Goal: Task Accomplishment & Management: Complete application form

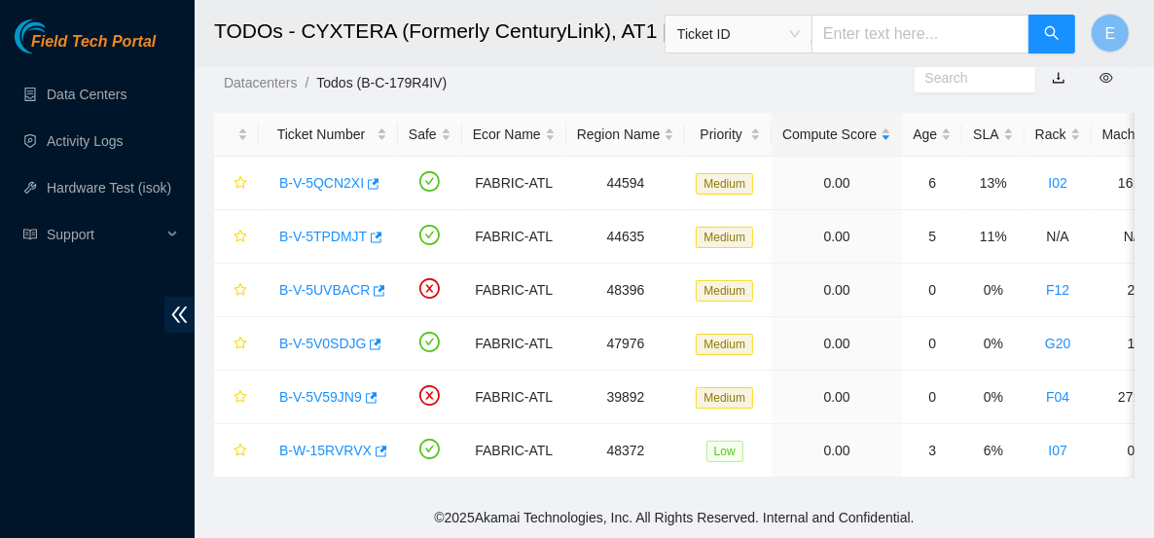
scroll to position [720, 0]
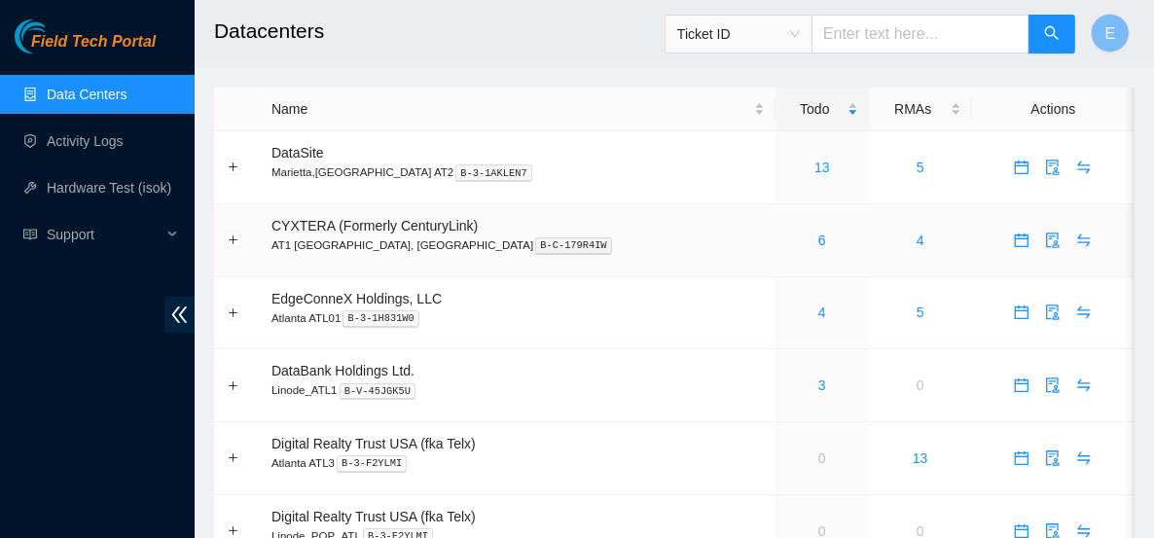
click at [786, 239] on div "6" at bounding box center [821, 240] width 71 height 21
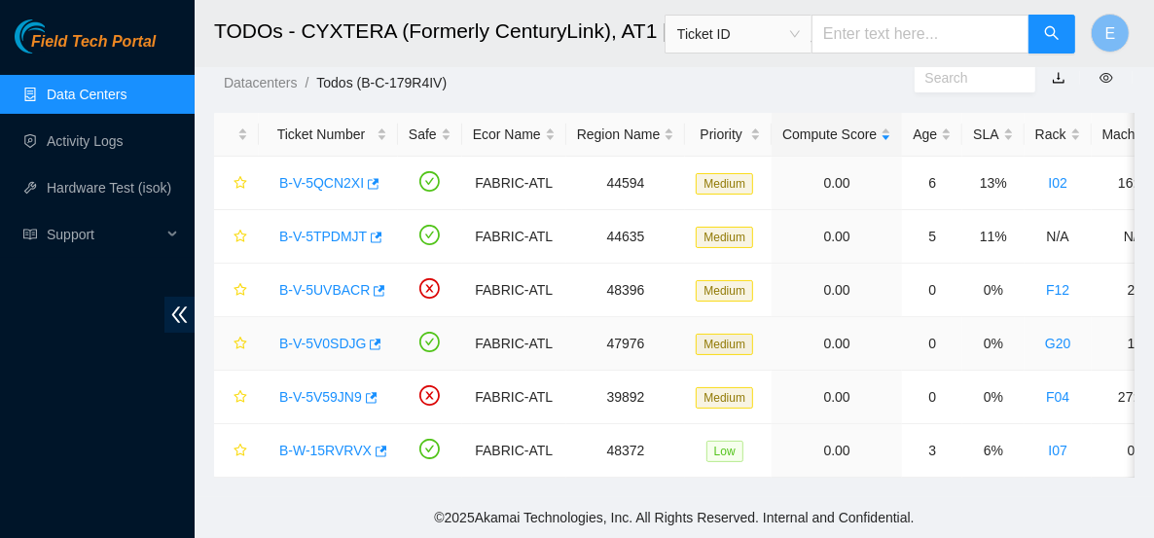
click at [345, 336] on link "B-V-5V0SDJG" at bounding box center [322, 344] width 87 height 16
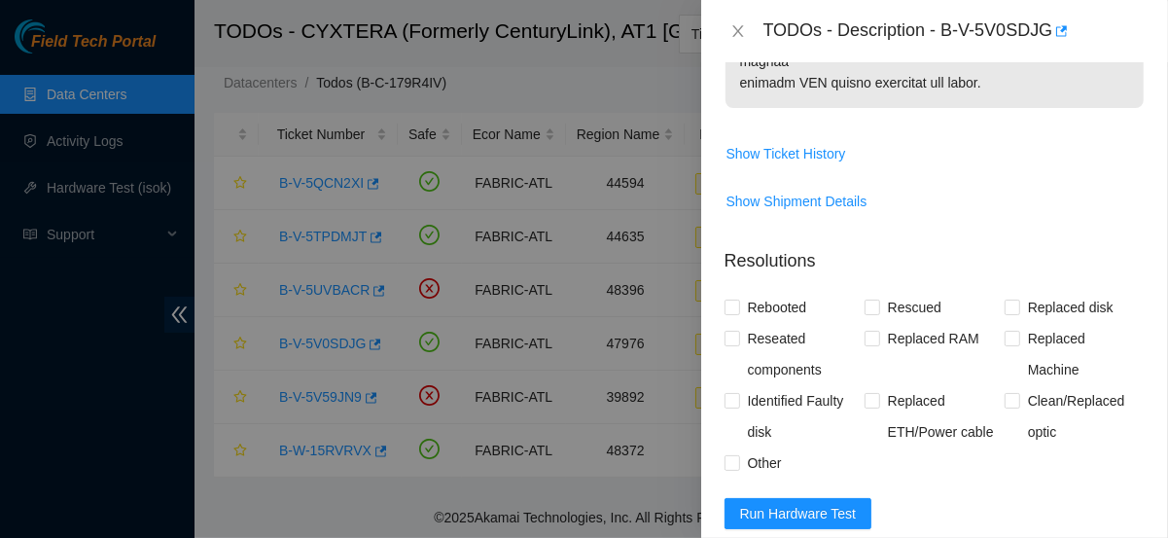
scroll to position [1711, 0]
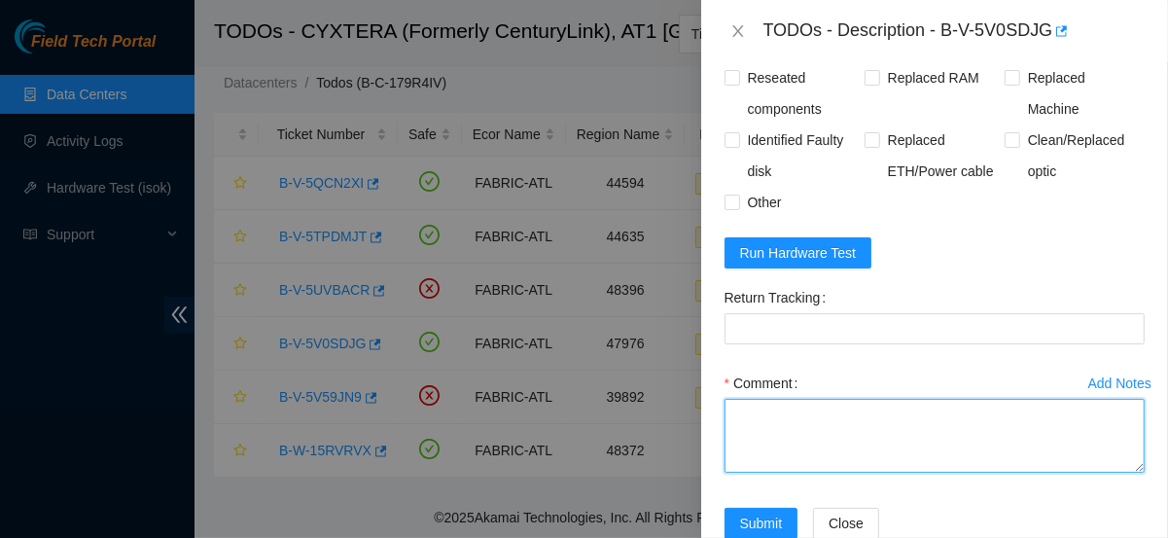
click at [804, 399] on textarea "Comment" at bounding box center [935, 436] width 420 height 74
paste textarea "Powered down server Replaced disk sn: With new disk sn: Rebooted Rescued and co…"
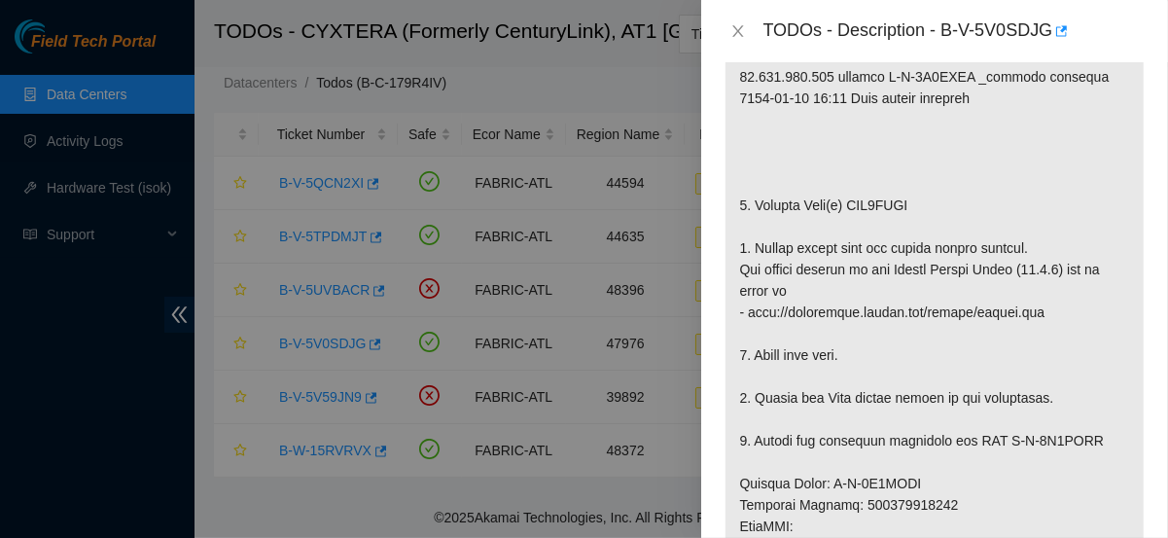
scroll to position [505, 0]
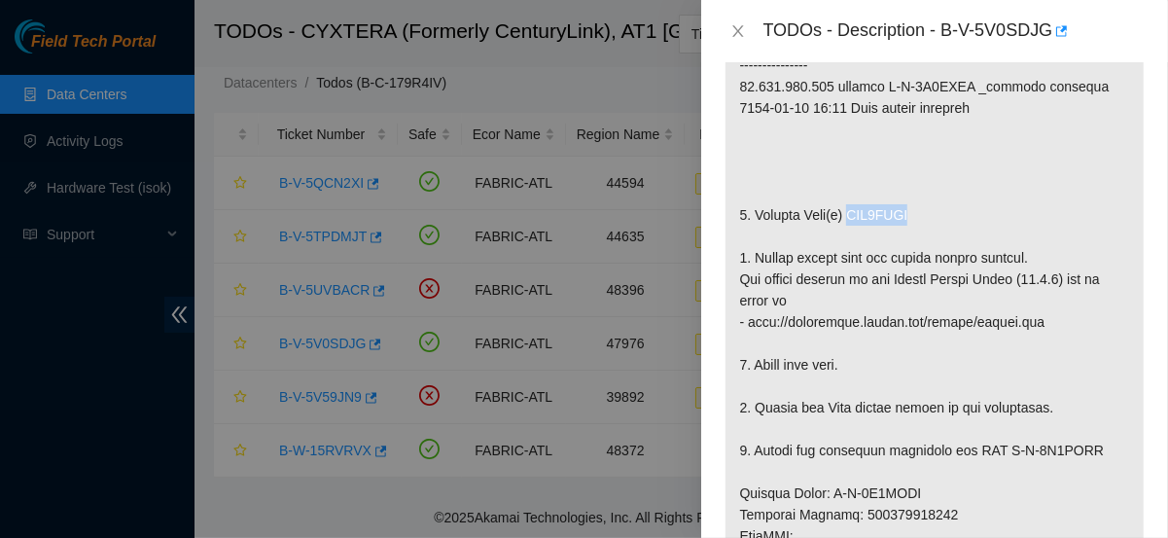
drag, startPoint x: 847, startPoint y: 160, endPoint x: 916, endPoint y: 164, distance: 68.3
click at [916, 164] on p at bounding box center [935, 493] width 418 height 1121
copy p "WJG1TXNL"
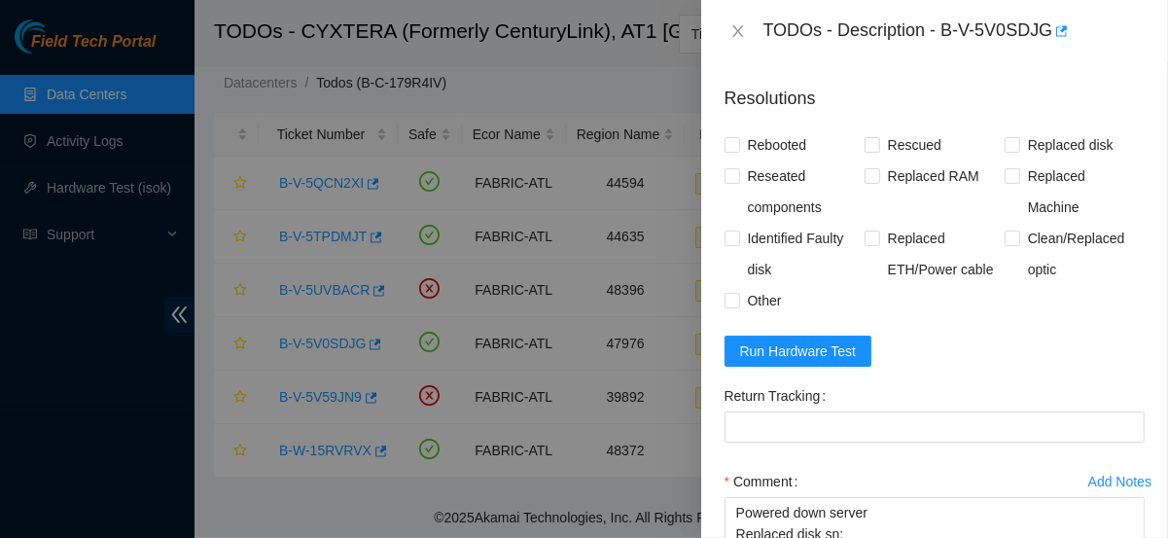
scroll to position [1711, 0]
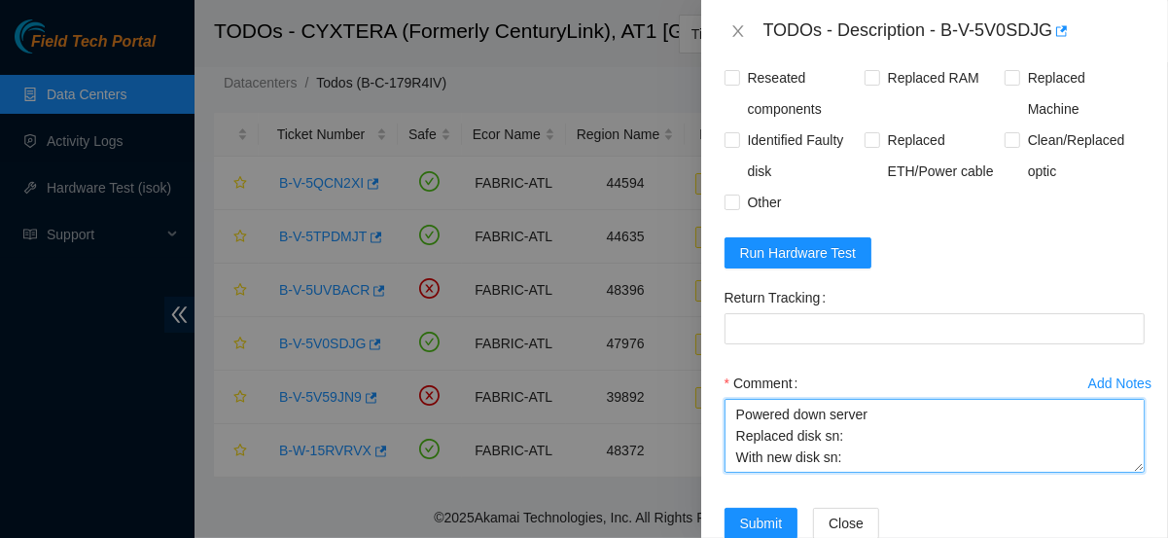
click at [855, 399] on textarea "Powered down server Replaced disk sn: With new disk sn: Rebooted Rescued and co…" at bounding box center [935, 436] width 420 height 74
paste textarea "WJG1TXNL"
click at [842, 399] on textarea "Powered down server Replaced disk sn:WJG1TXNL With new disk sn: Rebooted Rescue…" at bounding box center [935, 436] width 420 height 74
click at [861, 423] on textarea "Powered down server Replaced disk sn: WJG1TXNL With new disk sn: Rebooted Rescu…" at bounding box center [935, 436] width 420 height 74
click at [852, 415] on textarea "Powered down server Replaced disk sn: WJG1TXNL With new disk sn: Rebooted Rescu…" at bounding box center [935, 436] width 420 height 74
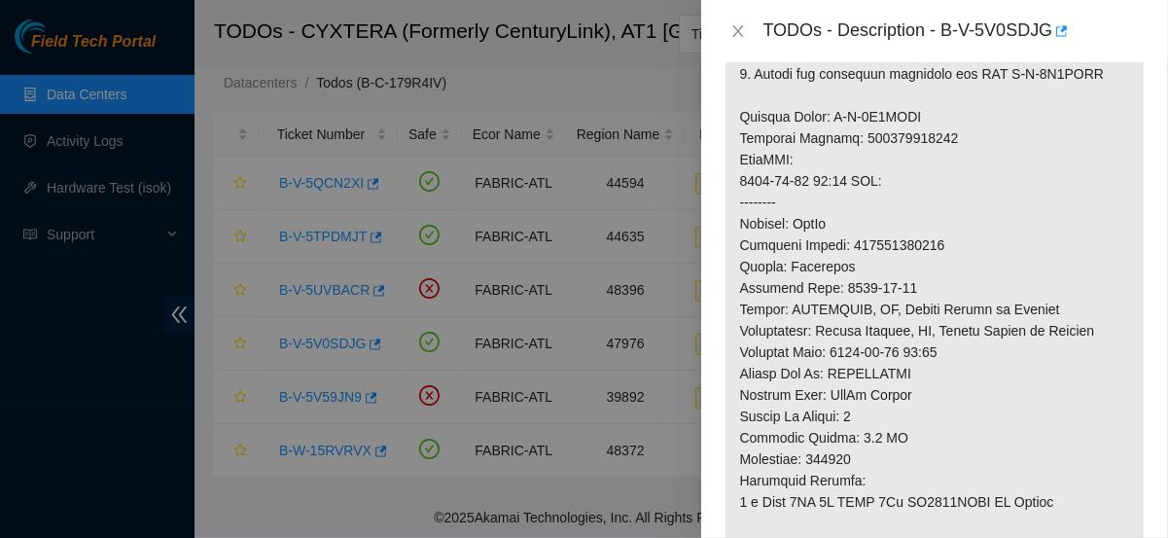
scroll to position [881, 0]
type textarea "Powered down server Replaced disk sn: WJG1TXNL With new disk sn: WD4000FYYZ Reb…"
drag, startPoint x: 852, startPoint y: 196, endPoint x: 907, endPoint y: 203, distance: 55.0
click at [907, 203] on p at bounding box center [935, 116] width 418 height 1121
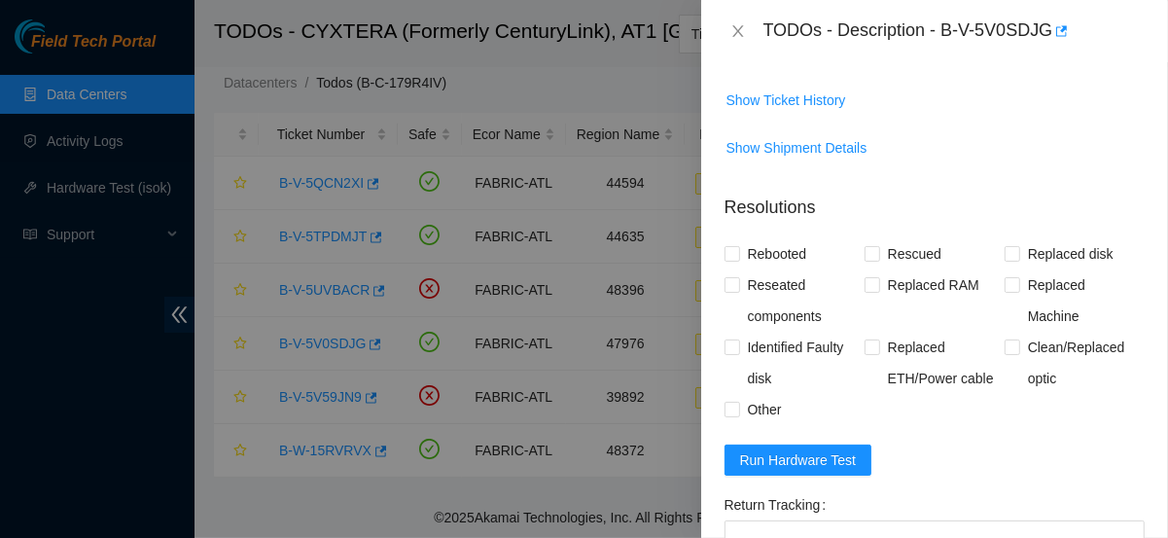
scroll to position [1504, 0]
click at [765, 238] on span "Rebooted" at bounding box center [777, 253] width 75 height 31
click at [738, 246] on input "Rebooted" at bounding box center [732, 253] width 14 height 14
checkbox input "true"
click at [872, 246] on input "Rescued" at bounding box center [872, 253] width 14 height 14
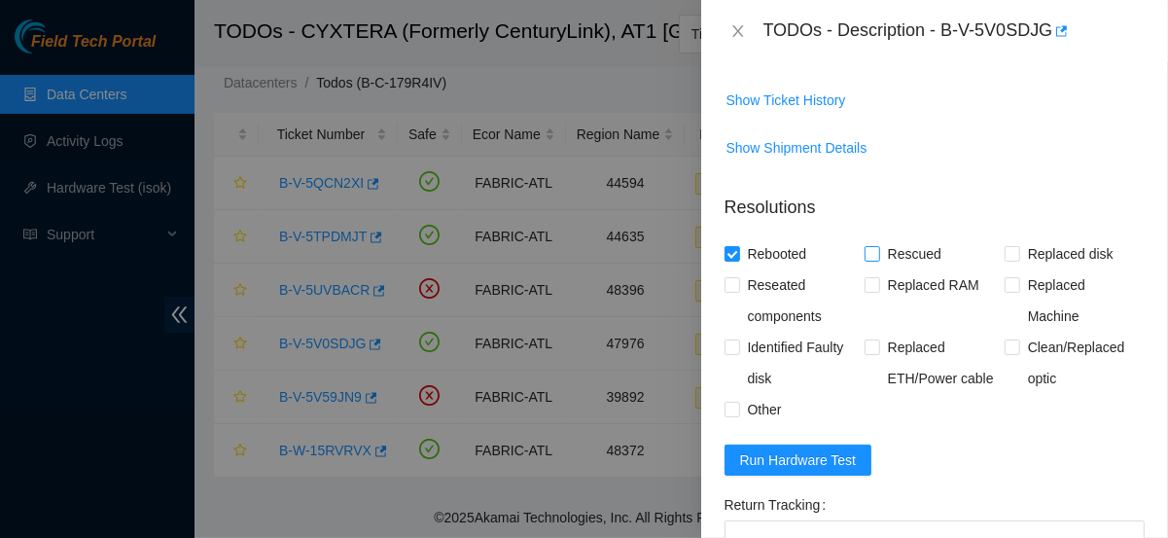
checkbox input "true"
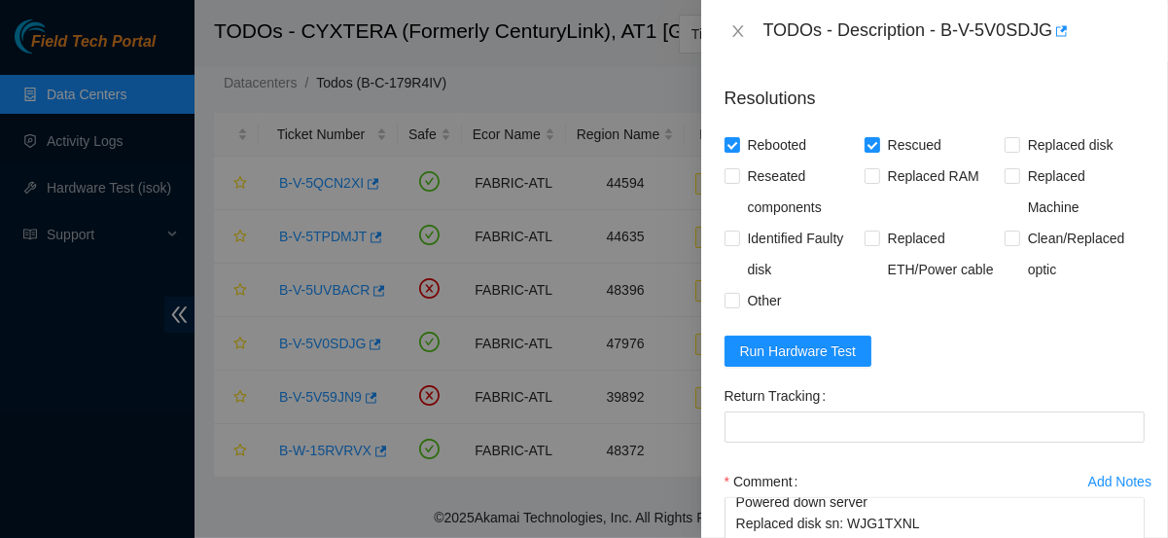
scroll to position [1610, 0]
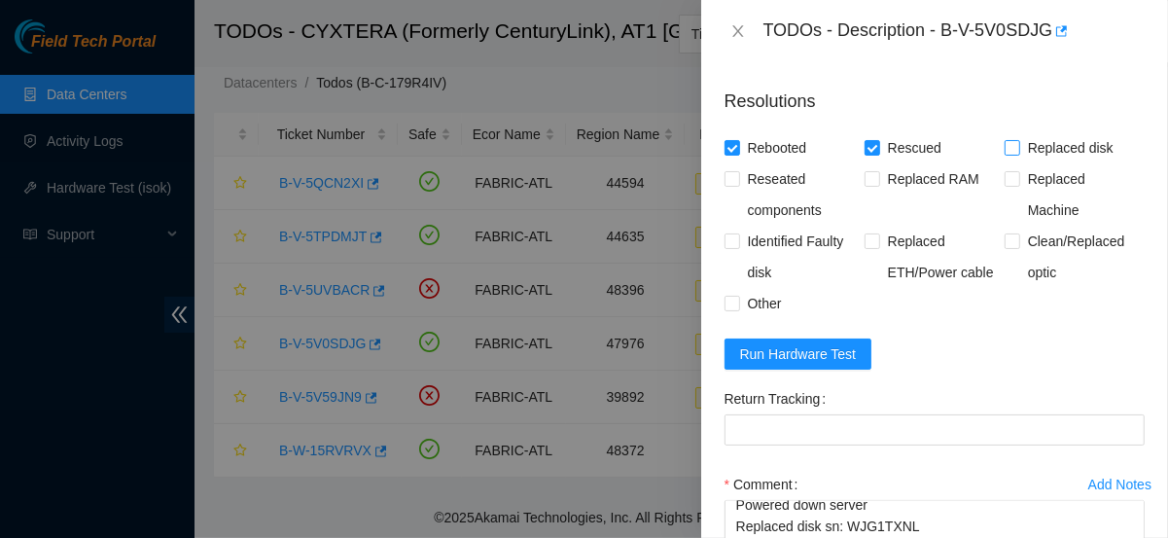
click at [1021, 132] on span "Replaced disk" at bounding box center [1071, 147] width 101 height 31
click at [1013, 140] on input "Replaced disk" at bounding box center [1012, 147] width 14 height 14
checkbox input "true"
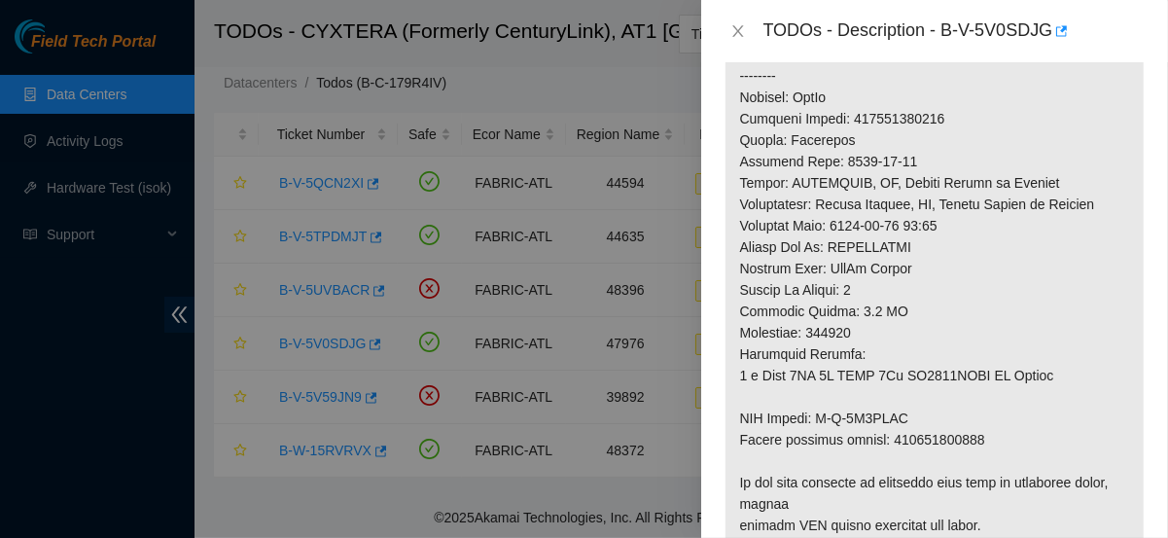
scroll to position [998, 0]
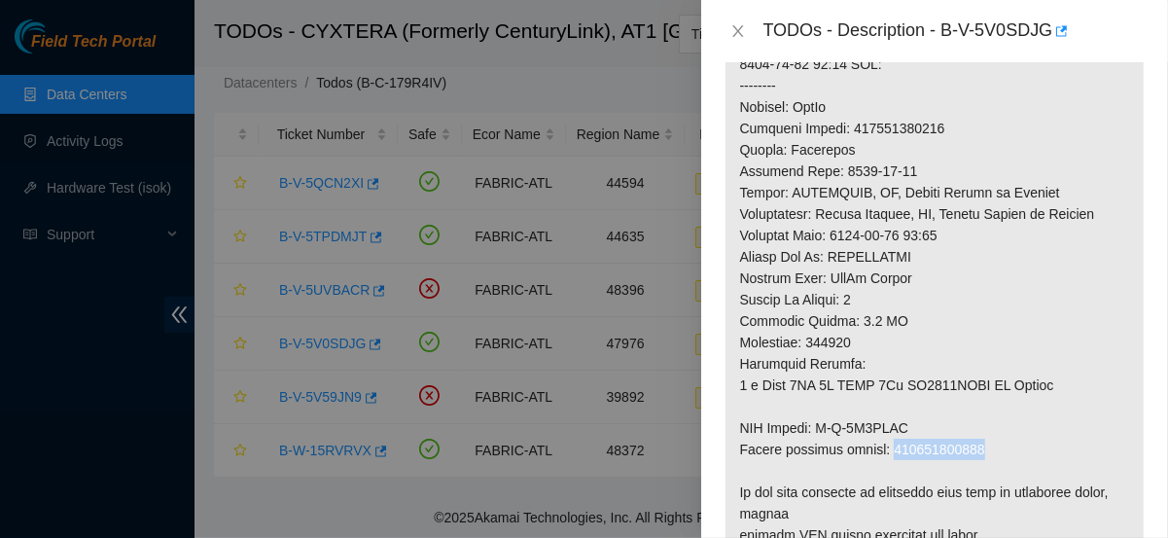
drag, startPoint x: 975, startPoint y: 408, endPoint x: 890, endPoint y: 401, distance: 84.9
click at [890, 401] on p at bounding box center [935, 0] width 418 height 1121
copy p "463470051931"
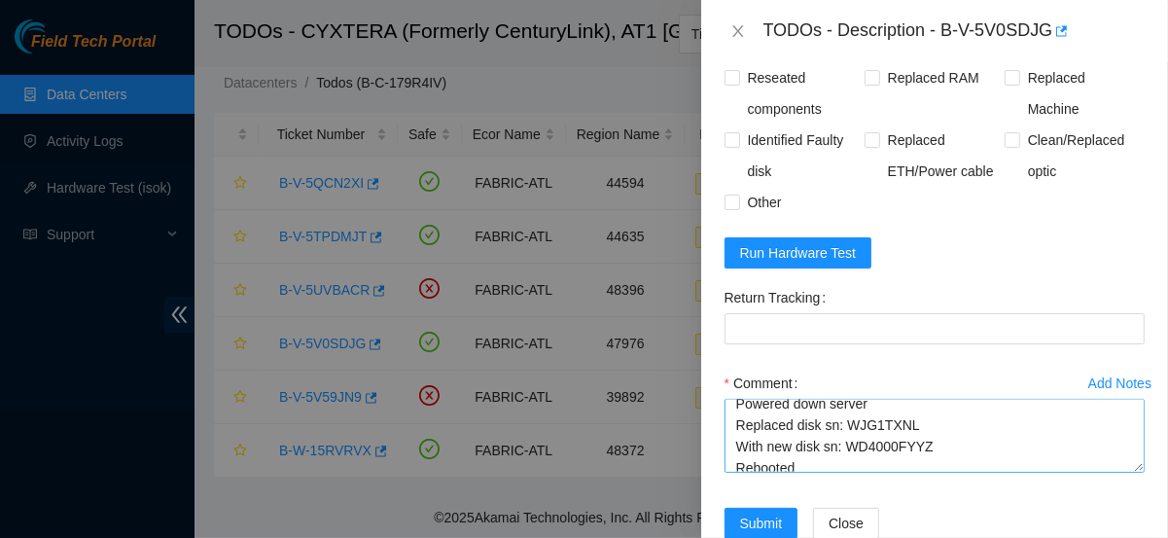
scroll to position [98, 0]
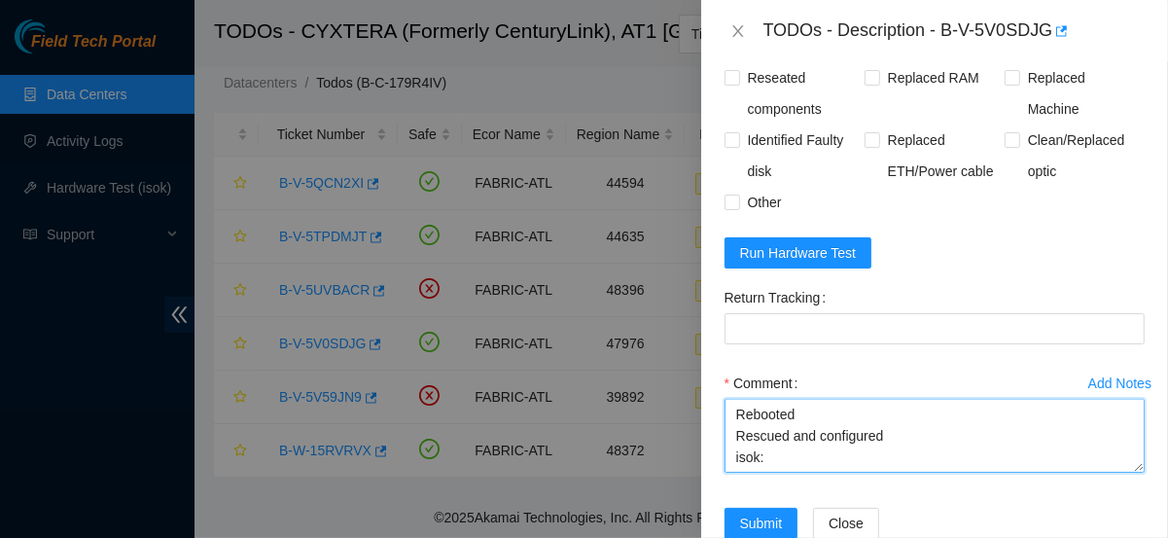
click at [823, 399] on textarea "Powered down server Replaced disk sn: WJG1TXNL With new disk sn: WD4000FYYZ Reb…" at bounding box center [935, 436] width 420 height 74
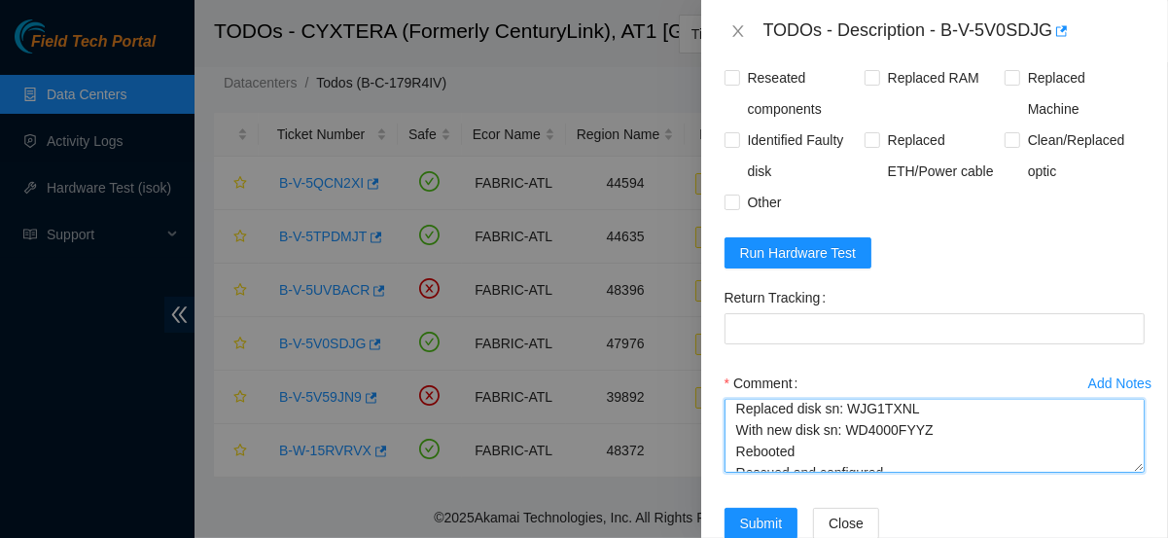
scroll to position [27, 0]
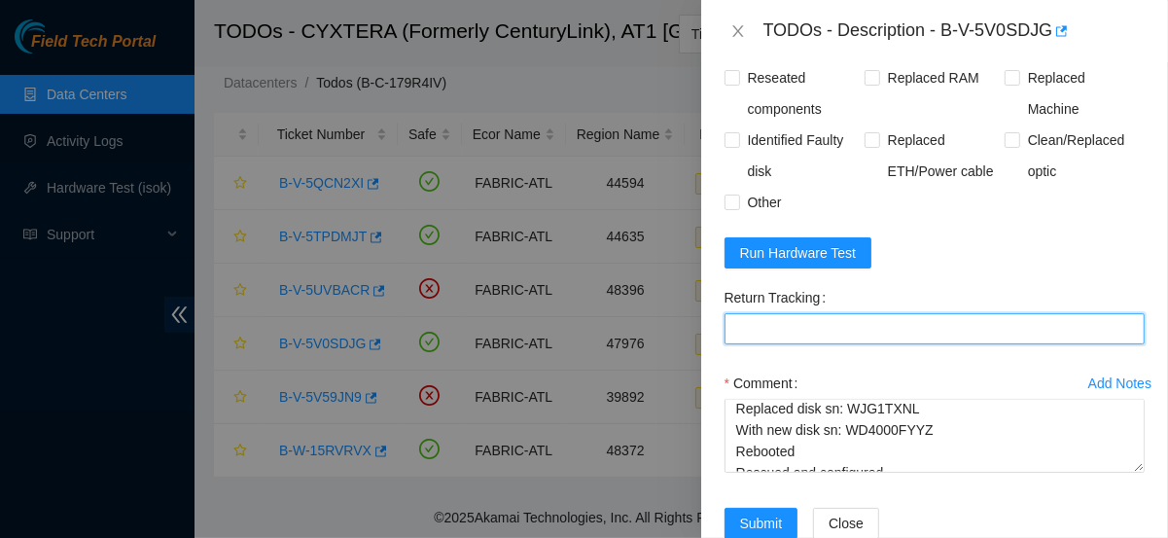
click at [796, 313] on Tracking "Return Tracking" at bounding box center [935, 328] width 420 height 31
paste Tracking "463470051931"
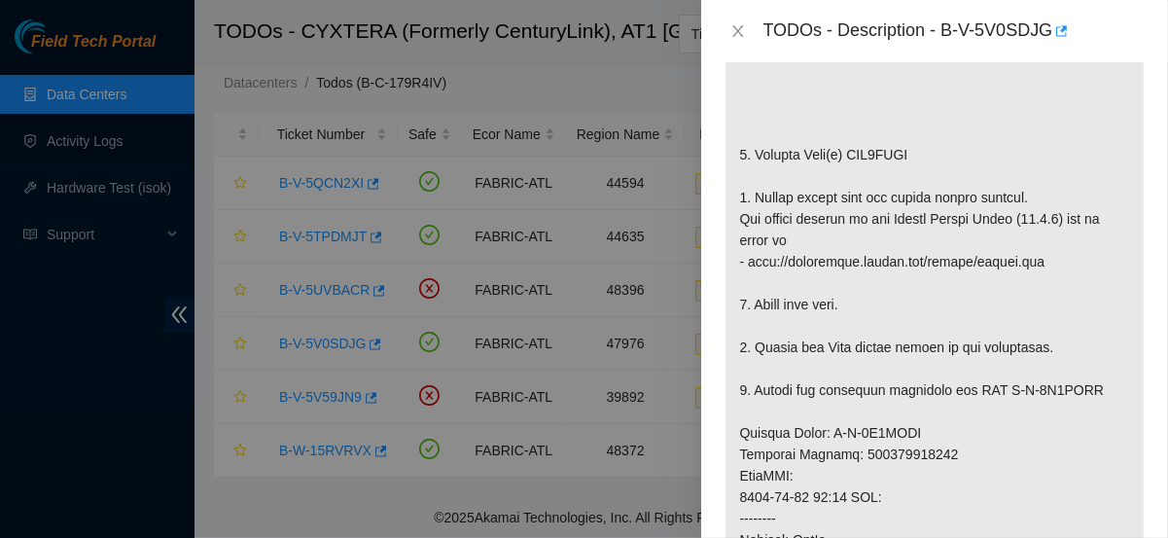
scroll to position [567, 0]
type Tracking "463470051931"
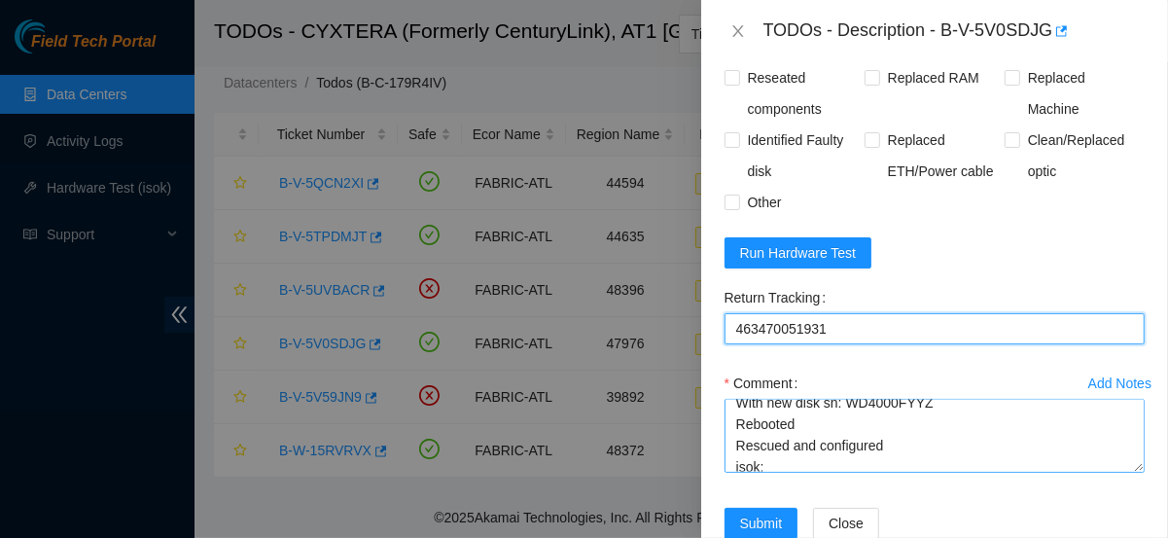
scroll to position [54, 0]
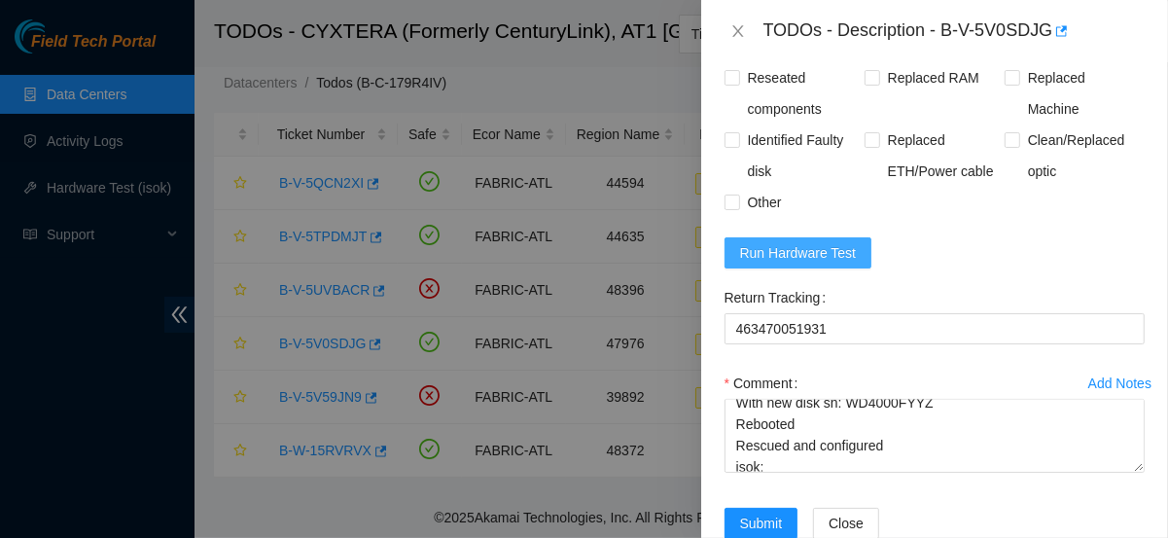
click at [799, 242] on span "Run Hardware Test" at bounding box center [798, 252] width 117 height 21
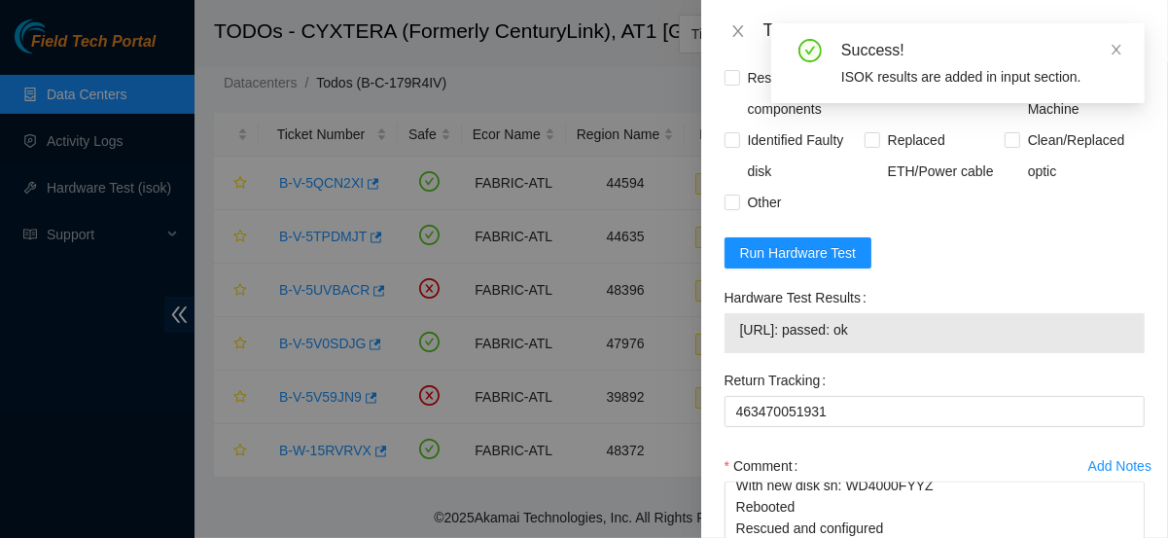
drag, startPoint x: 908, startPoint y: 288, endPoint x: 743, endPoint y: 299, distance: 164.8
click at [743, 318] on td "23.211.179.225: passed: ok" at bounding box center [934, 333] width 391 height 30
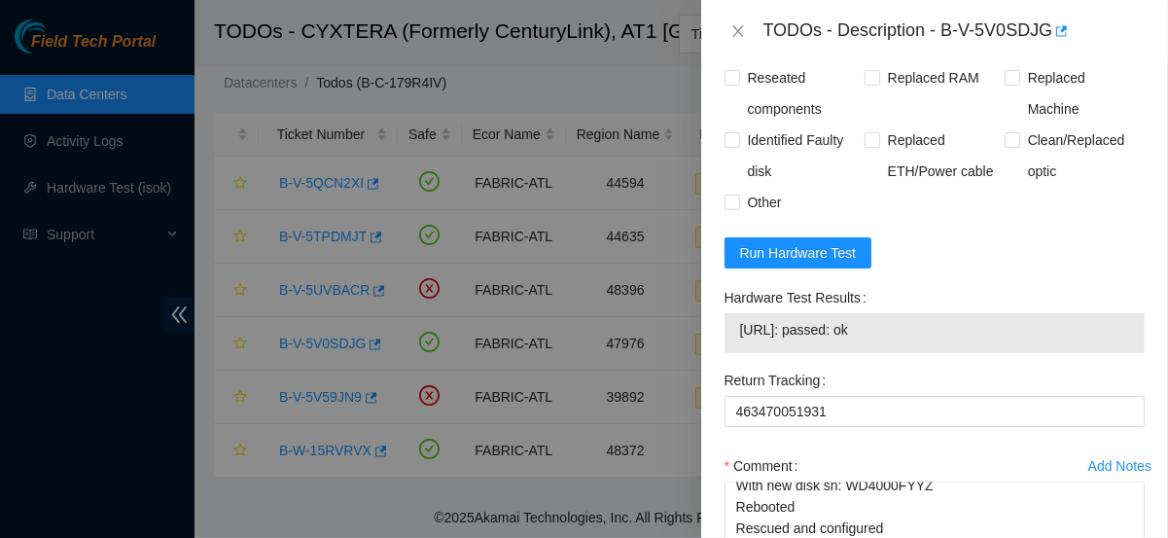
copy span "23.211.179.225: passed: ok"
click at [786, 495] on textarea "Powered down server Replaced disk sn: WJG1TXNL With new disk sn: WD4000FYYZ Reb…" at bounding box center [935, 519] width 420 height 74
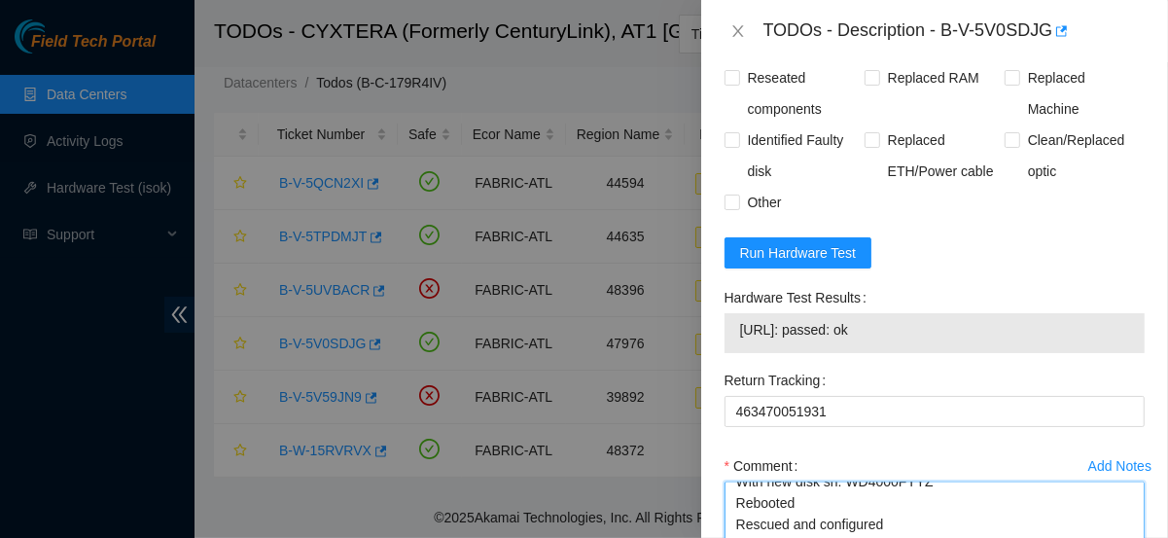
paste textarea "23.211.179.225: passed: ok"
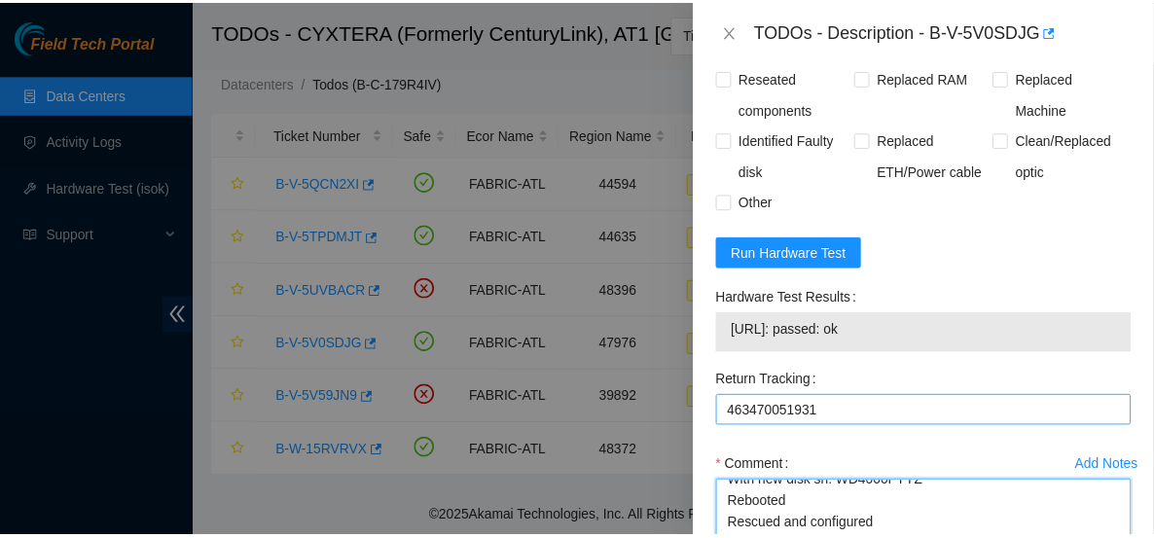
scroll to position [1794, 0]
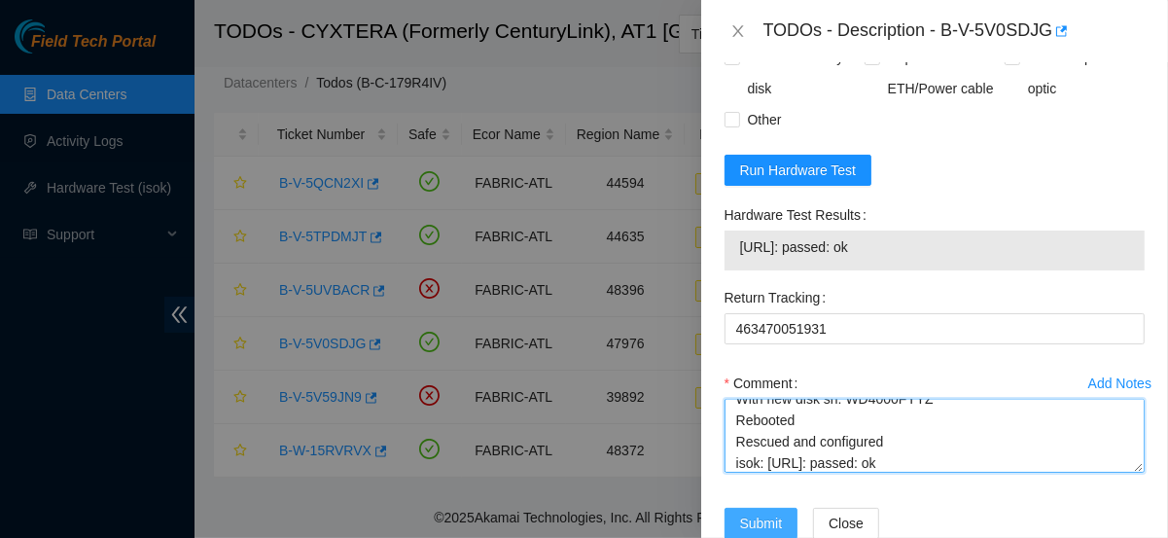
type textarea "Powered down server Replaced disk sn: WJG1TXNL With new disk sn: WD4000FYYZ Reb…"
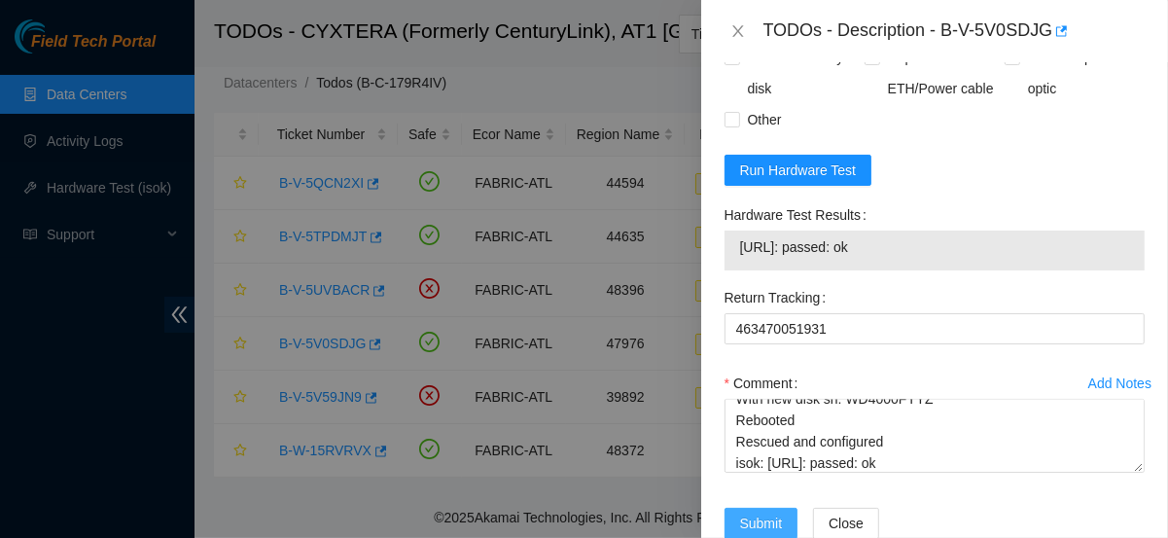
click at [770, 508] on button "Submit" at bounding box center [762, 523] width 74 height 31
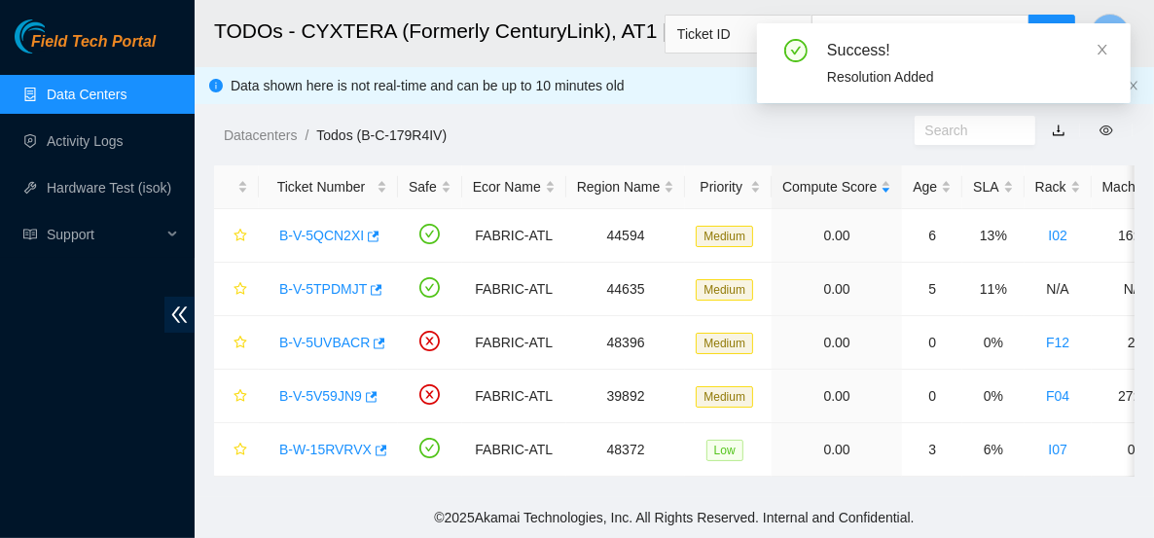
scroll to position [11, 0]
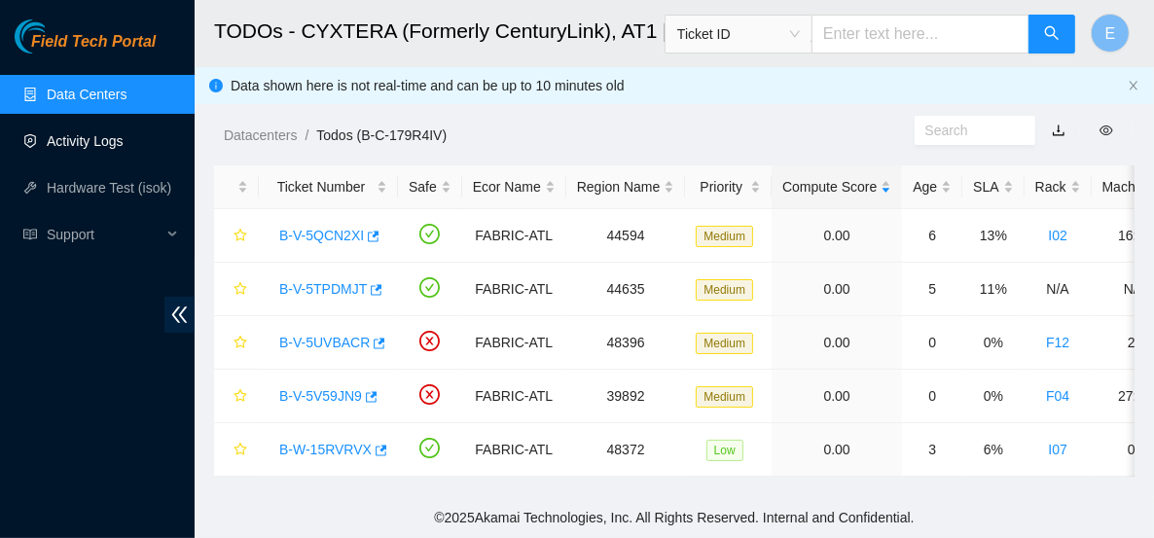
click at [124, 133] on link "Activity Logs" at bounding box center [85, 141] width 77 height 16
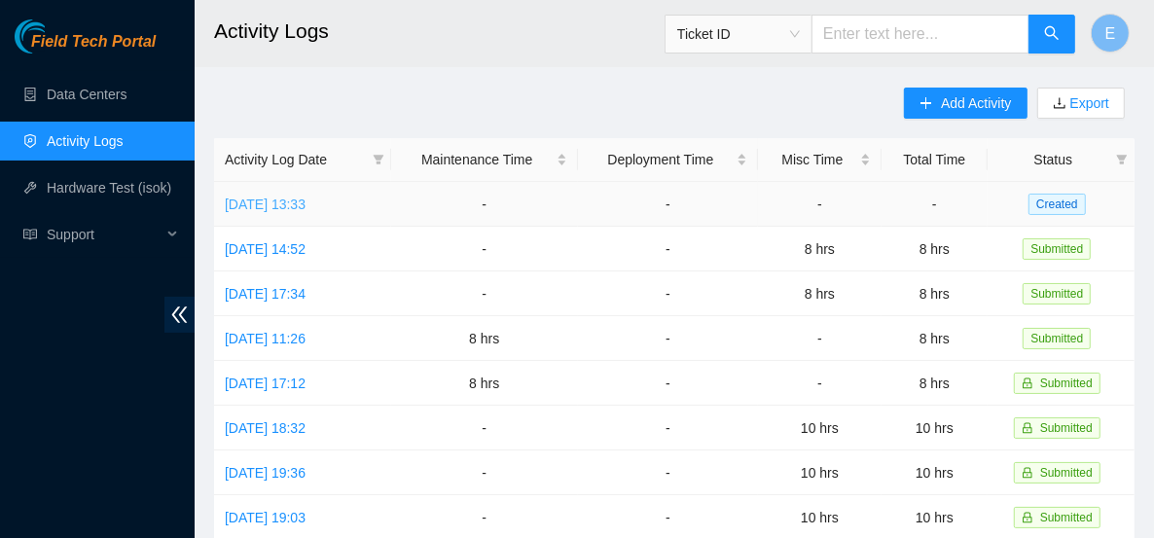
click at [306, 208] on link "Mon, 15 Sep 2025 13:33" at bounding box center [265, 205] width 81 height 16
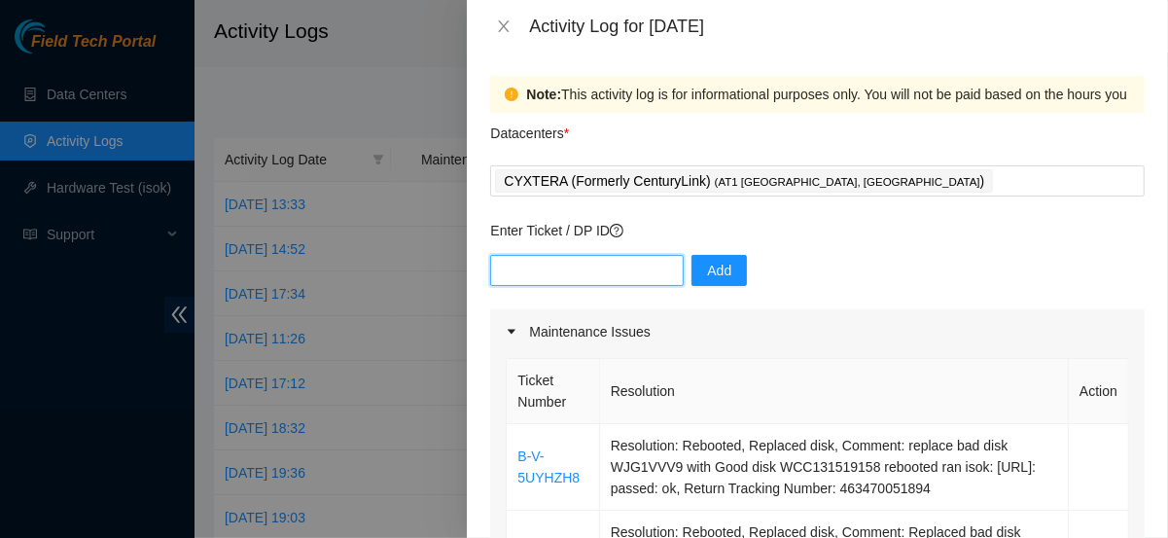
click at [582, 279] on input "text" at bounding box center [587, 270] width 194 height 31
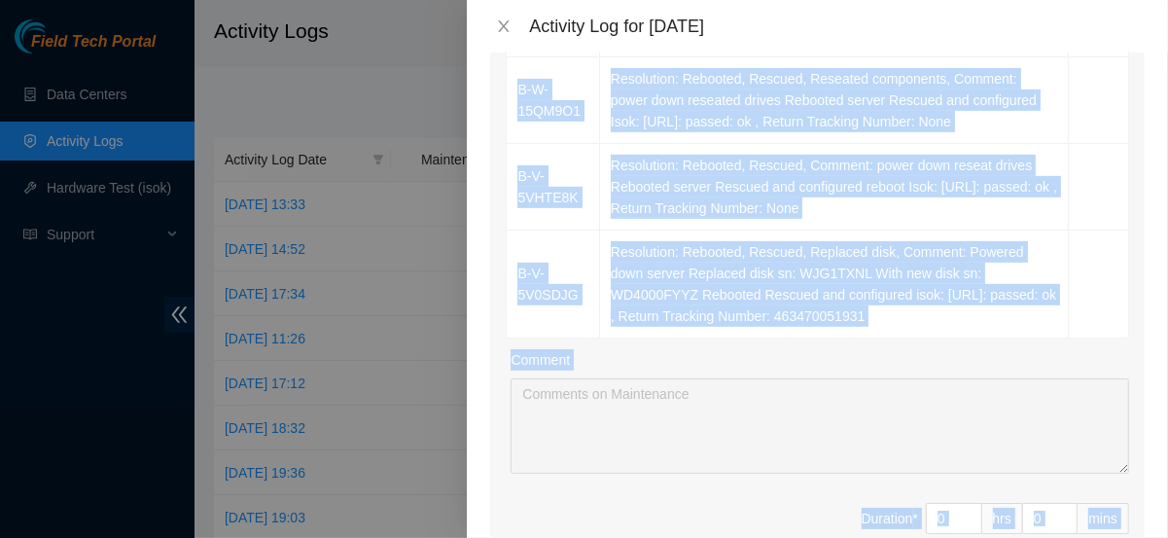
scroll to position [616, 0]
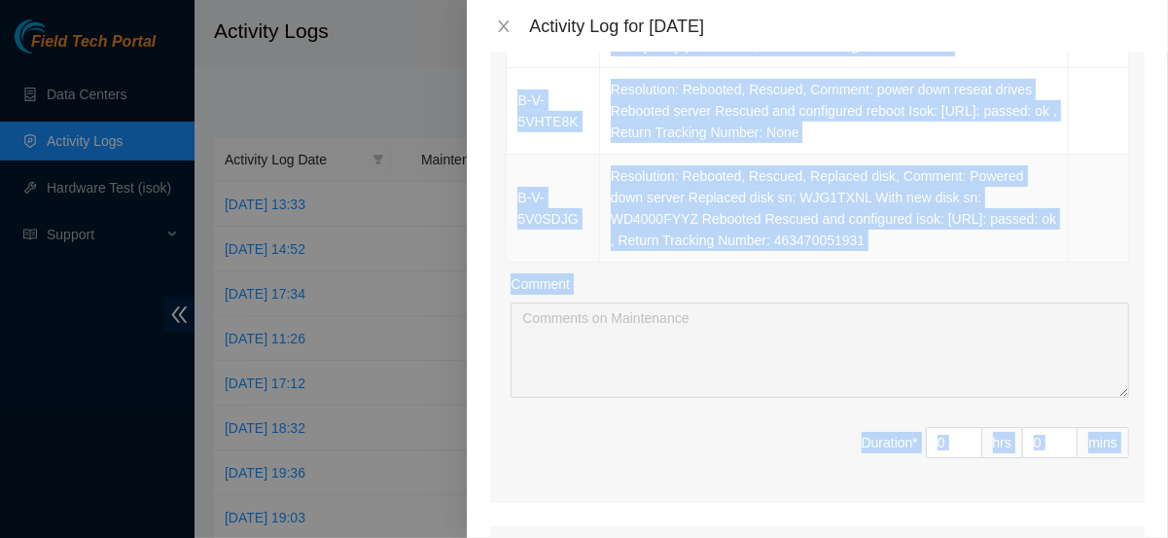
drag, startPoint x: 606, startPoint y: 160, endPoint x: 950, endPoint y: 242, distance: 353.3
click at [950, 242] on tbody "B-V-5UYHZH8 Resolution: Rebooted, Replaced disk, Comment: replace bad disk WJG1…" at bounding box center [818, 35] width 623 height 454
copy tbody "Resolution: Rebooted, Replaced disk, Comment: replace bad disk WJG1VVV9 with Go…"
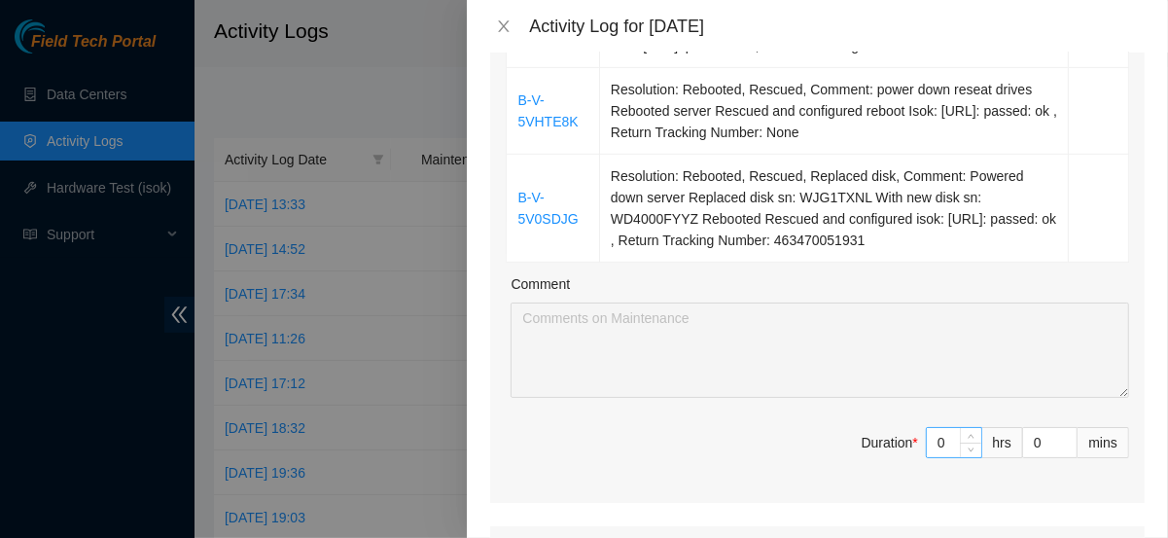
click at [945, 444] on input "0" at bounding box center [954, 442] width 54 height 29
type input "8"
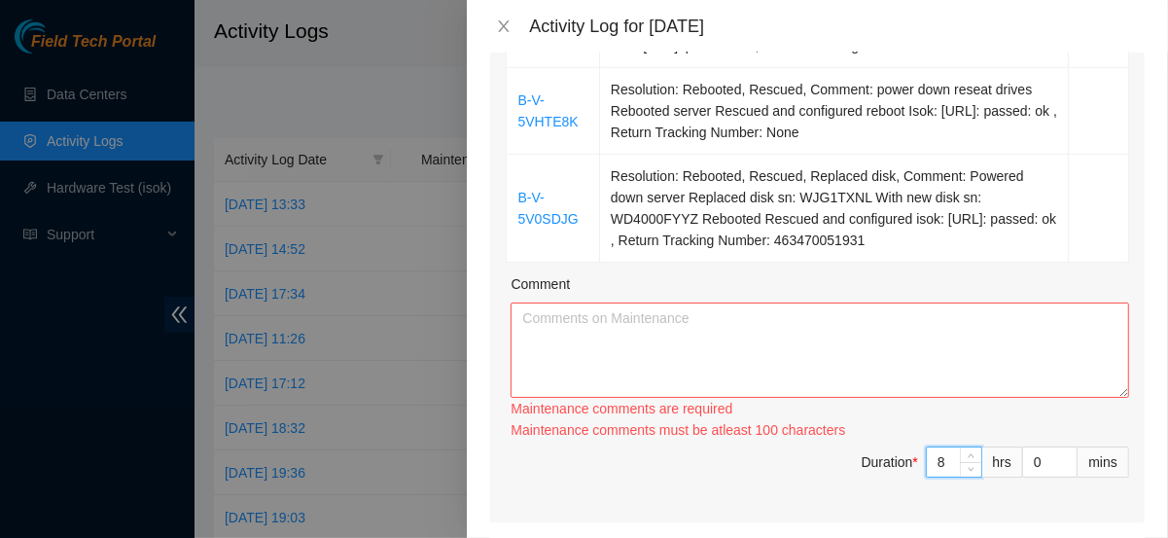
type input "8"
click at [751, 320] on textarea "Comment" at bounding box center [820, 350] width 619 height 95
paste textarea "Resolution: Rebooted, Replaced disk, Comment: replace bad disk WJG1VVV9 with Go…"
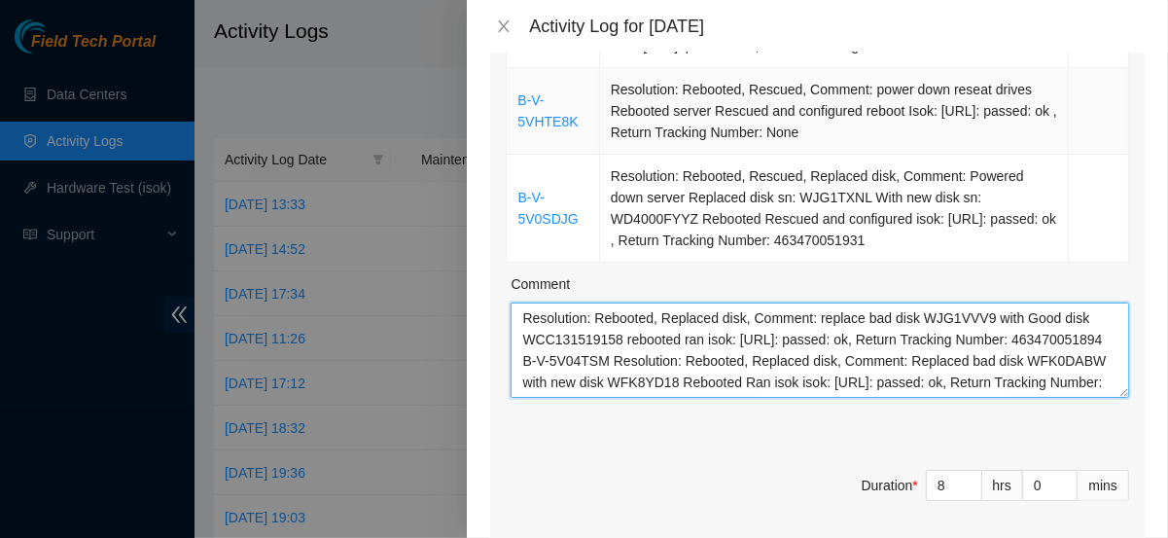
scroll to position [230, 0]
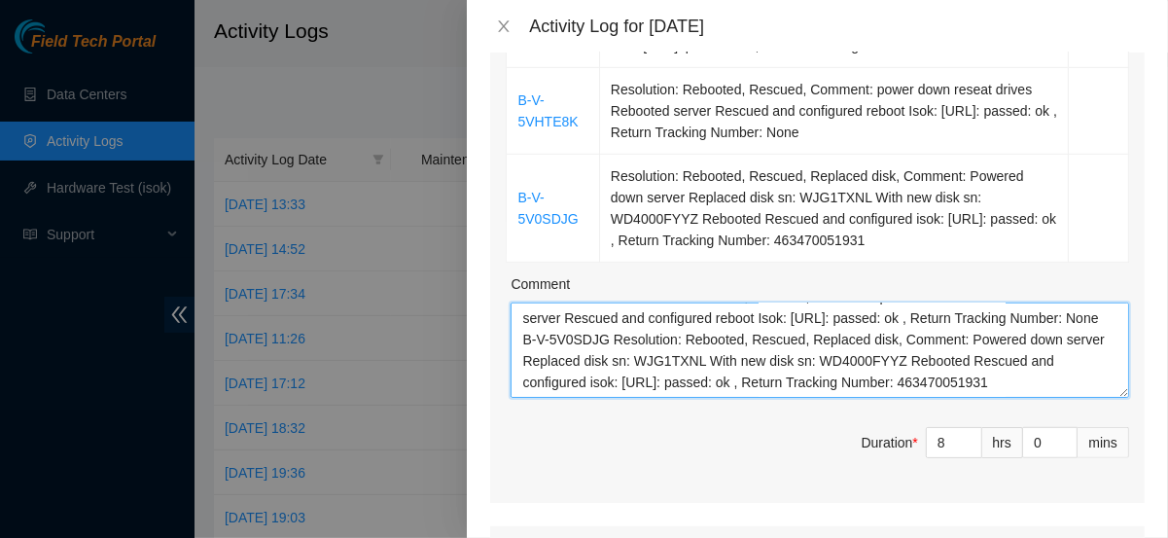
type textarea "Resolution: Rebooted, Replaced disk, Comment: replace bad disk WJG1VVV9 with Go…"
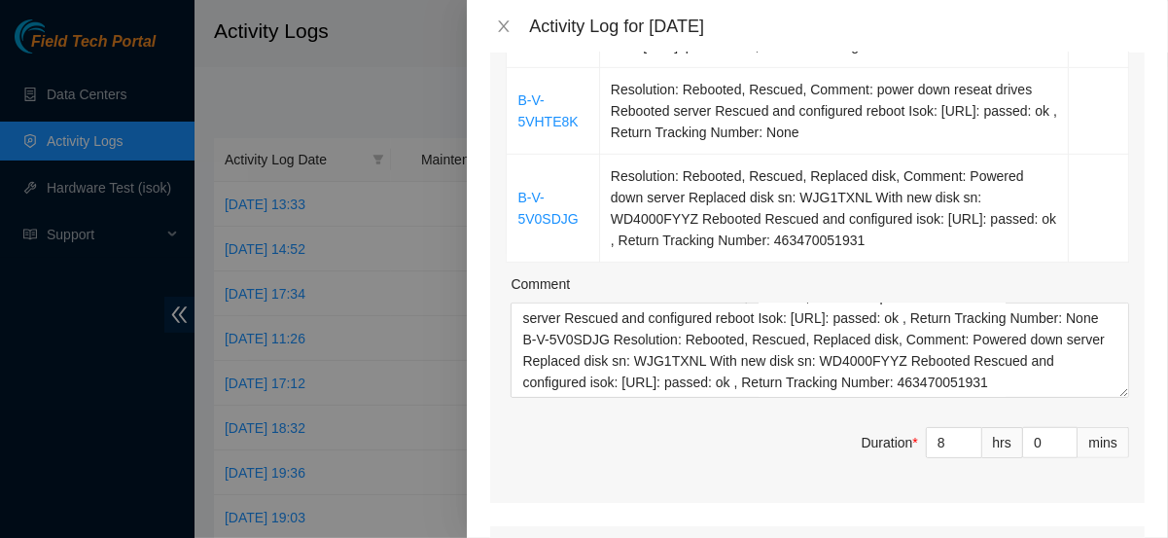
click at [715, 444] on span "Duration * 8 hrs 0 mins" at bounding box center [818, 454] width 624 height 54
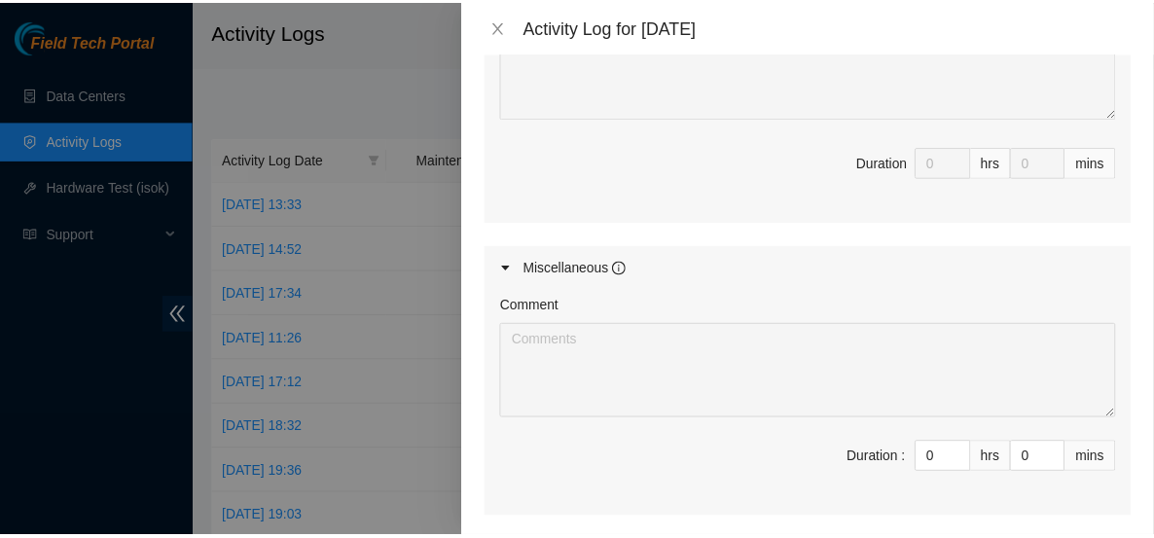
scroll to position [1482, 0]
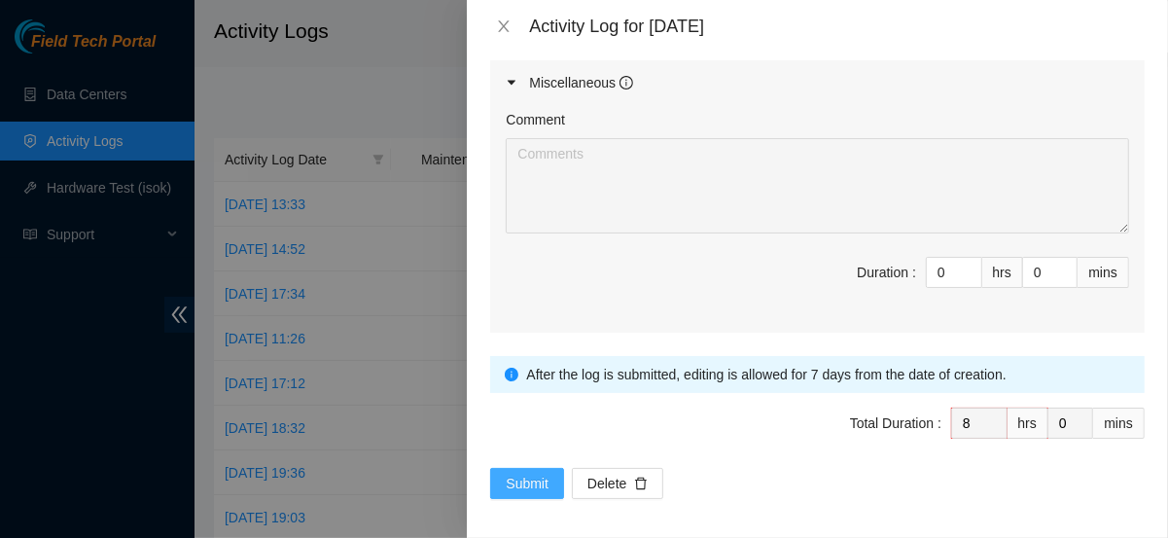
click at [506, 484] on span "Submit" at bounding box center [527, 483] width 43 height 21
